Goal: Check status: Check status

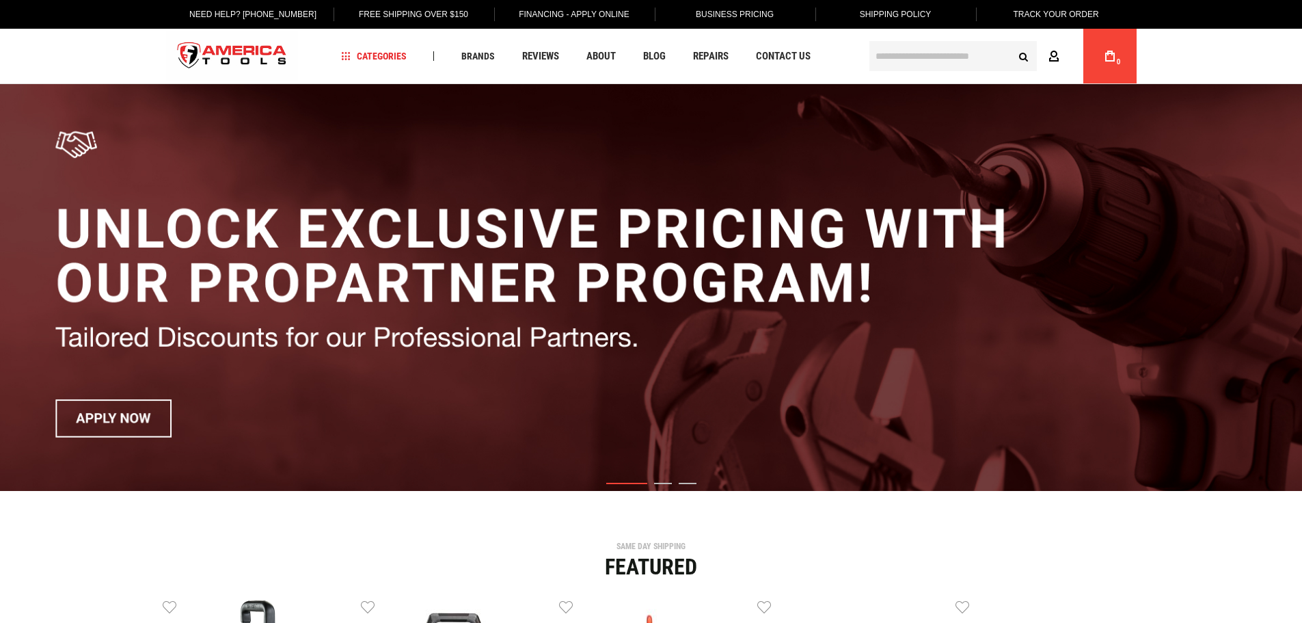
click at [1052, 54] on icon at bounding box center [1053, 57] width 11 height 13
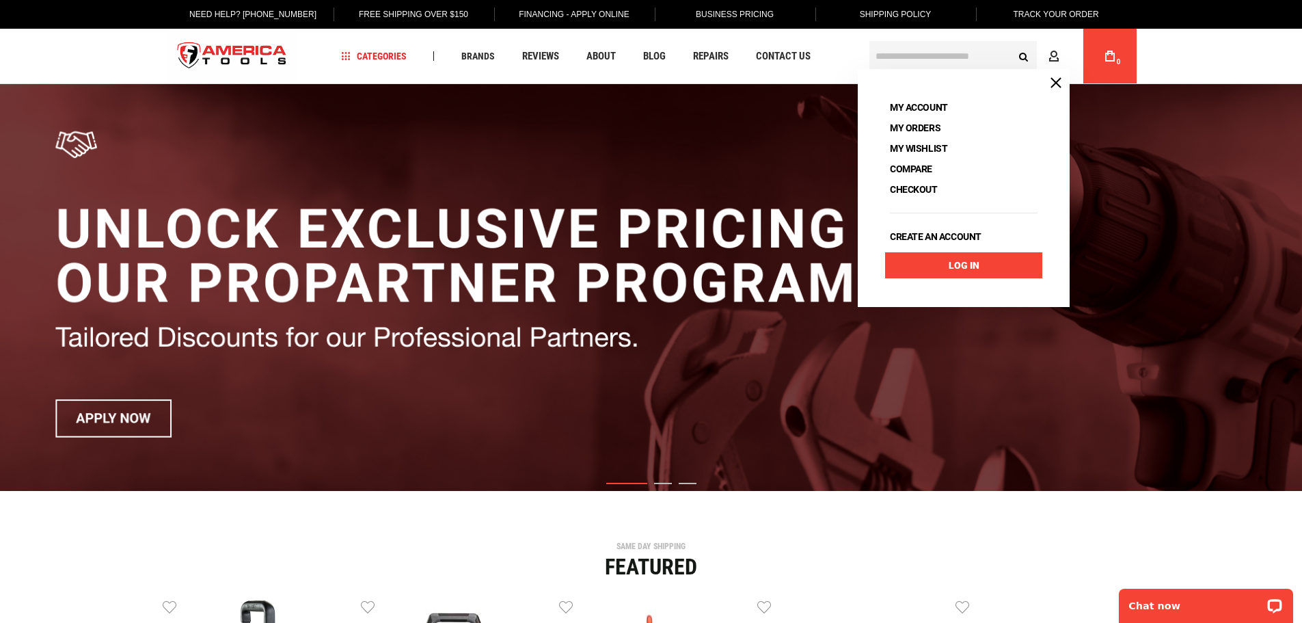
click at [955, 260] on link "Log In" at bounding box center [963, 265] width 157 height 26
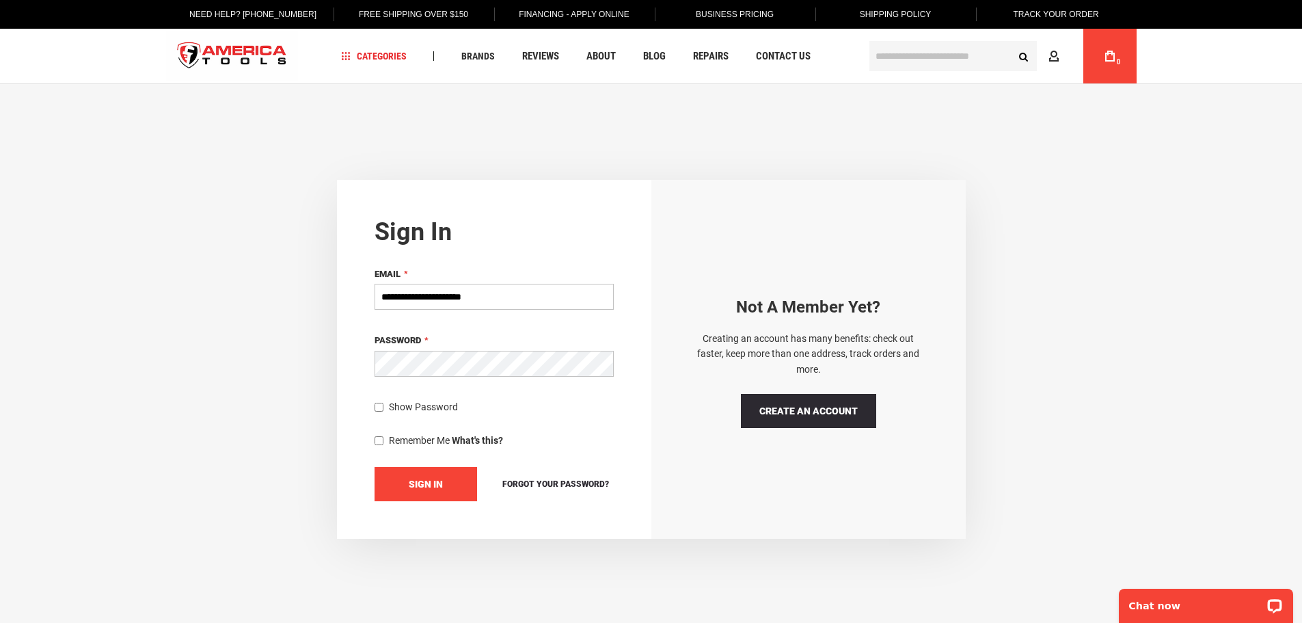
click at [434, 483] on span "Sign In" at bounding box center [426, 483] width 34 height 11
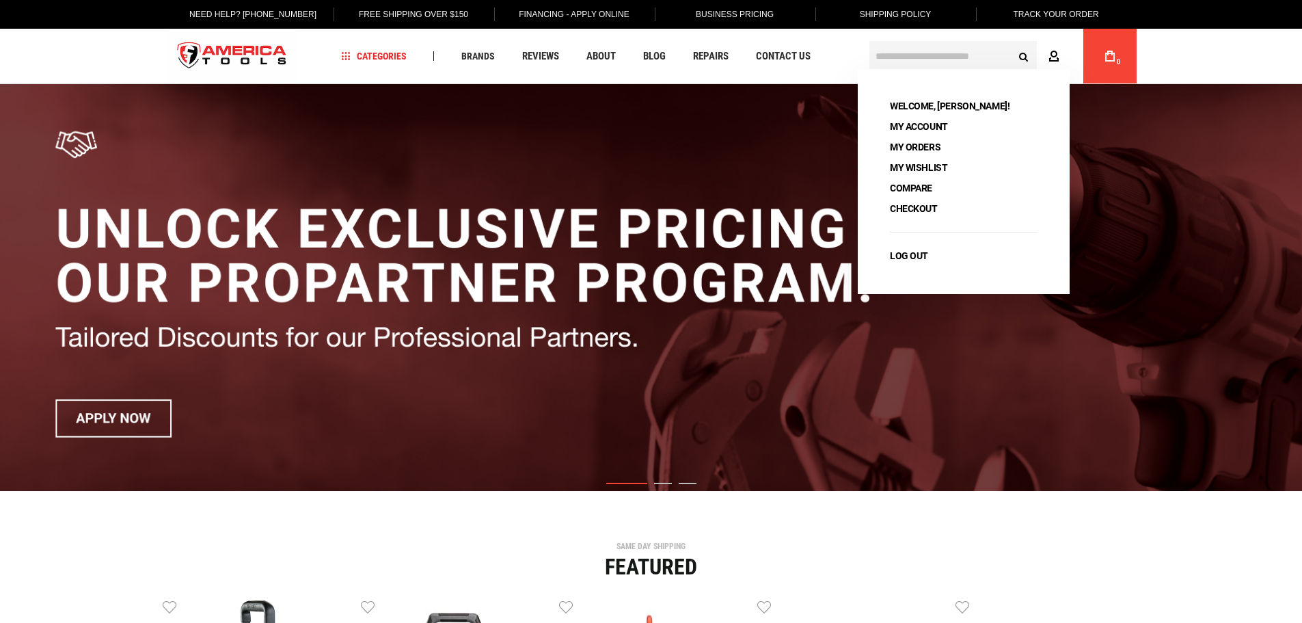
click at [1057, 52] on icon at bounding box center [1053, 57] width 11 height 13
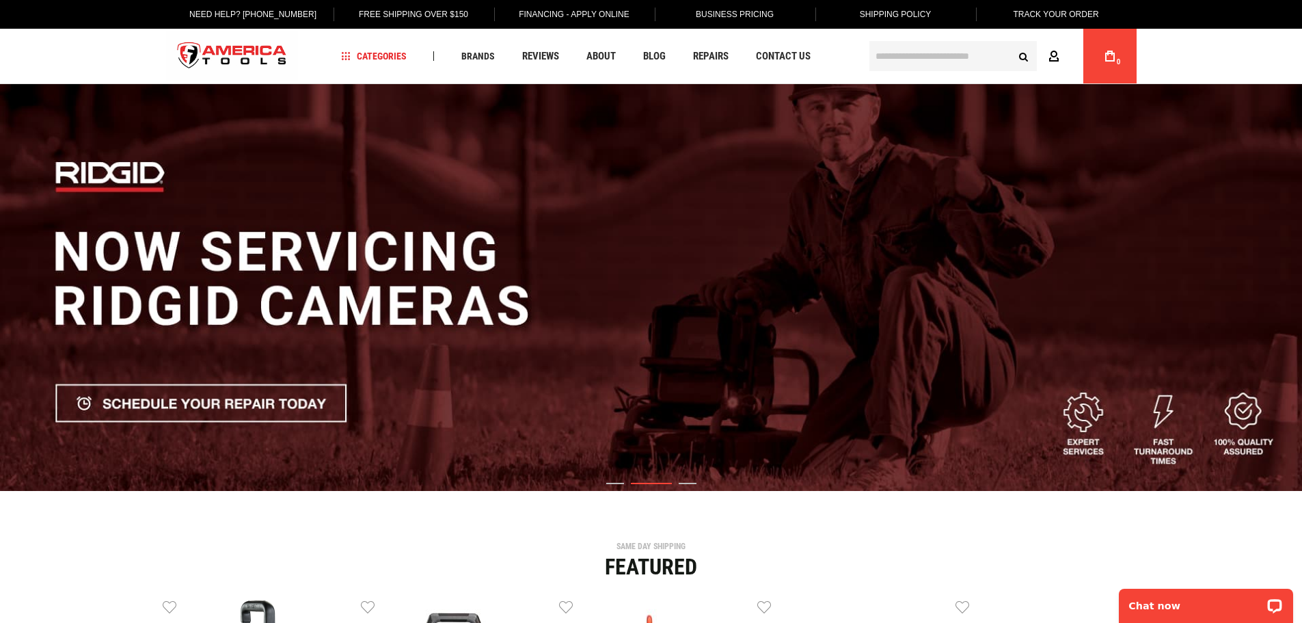
click at [1056, 52] on icon at bounding box center [1053, 57] width 11 height 13
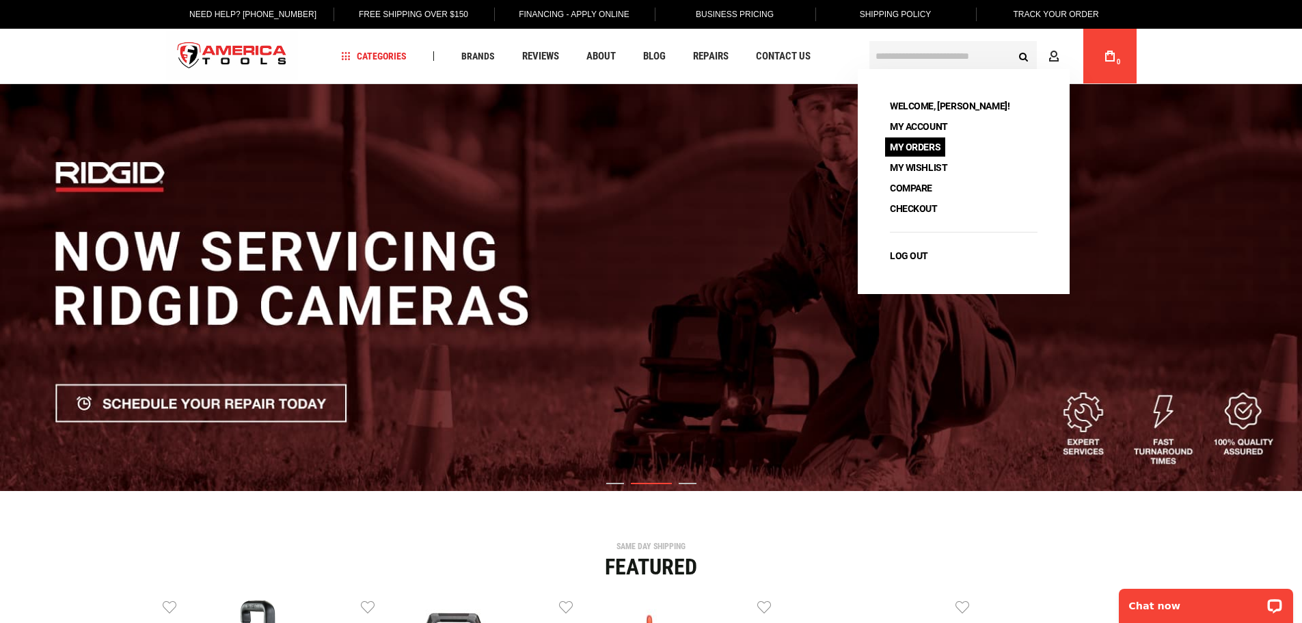
click at [919, 144] on link "My Orders" at bounding box center [915, 146] width 60 height 19
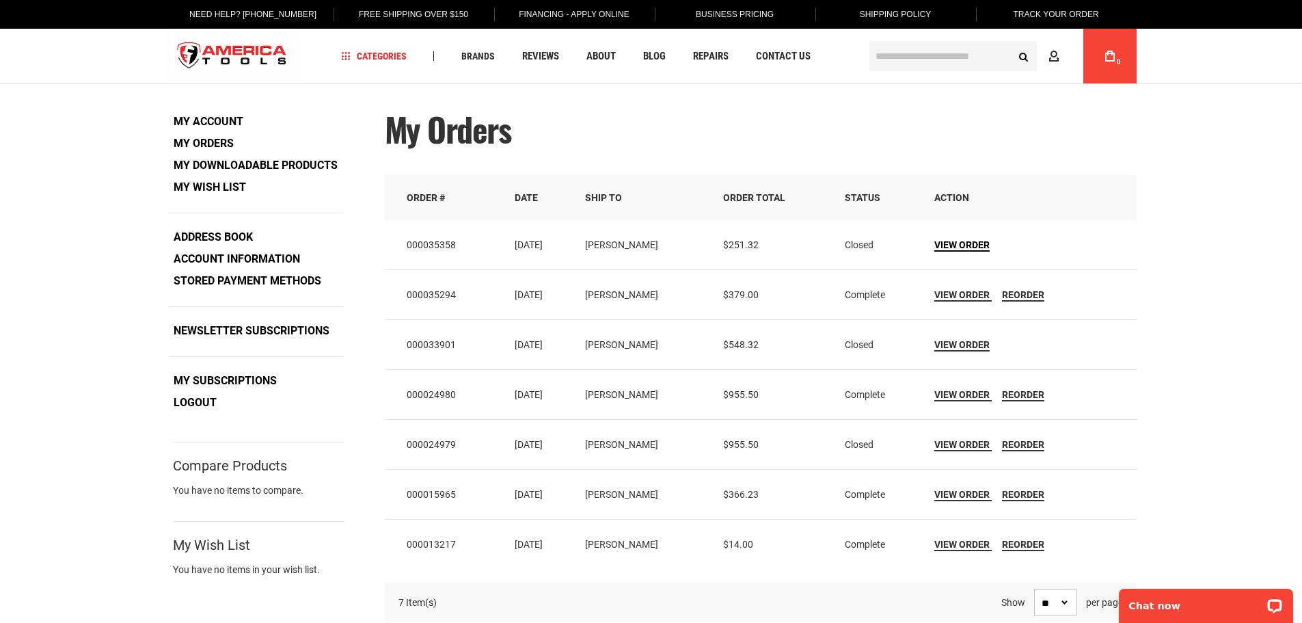
click at [967, 243] on span "View Order" at bounding box center [961, 244] width 55 height 11
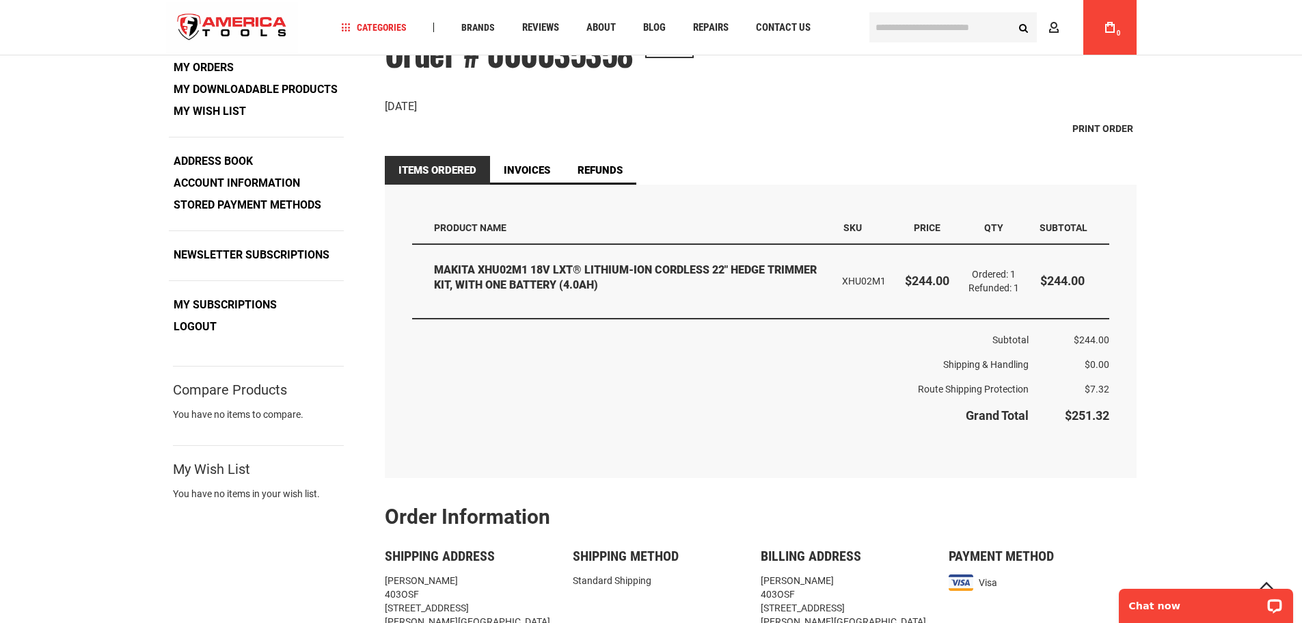
scroll to position [68, 0]
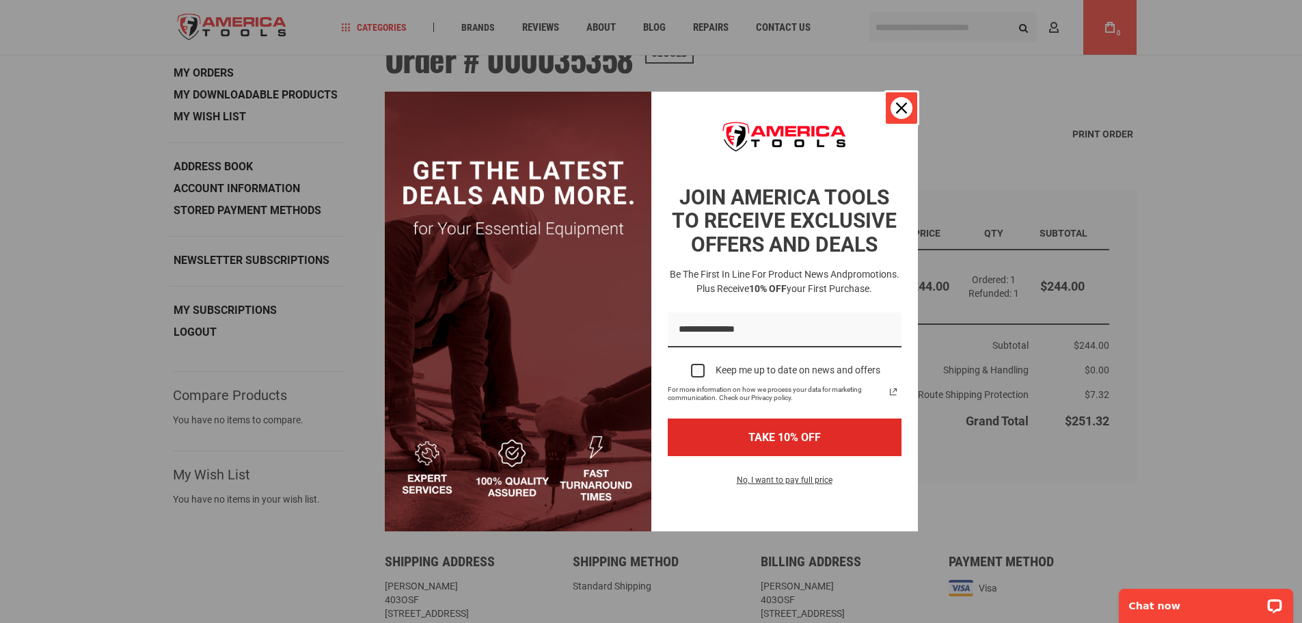
click at [897, 105] on icon "close icon" at bounding box center [901, 108] width 11 height 11
